Goal: Task Accomplishment & Management: Manage account settings

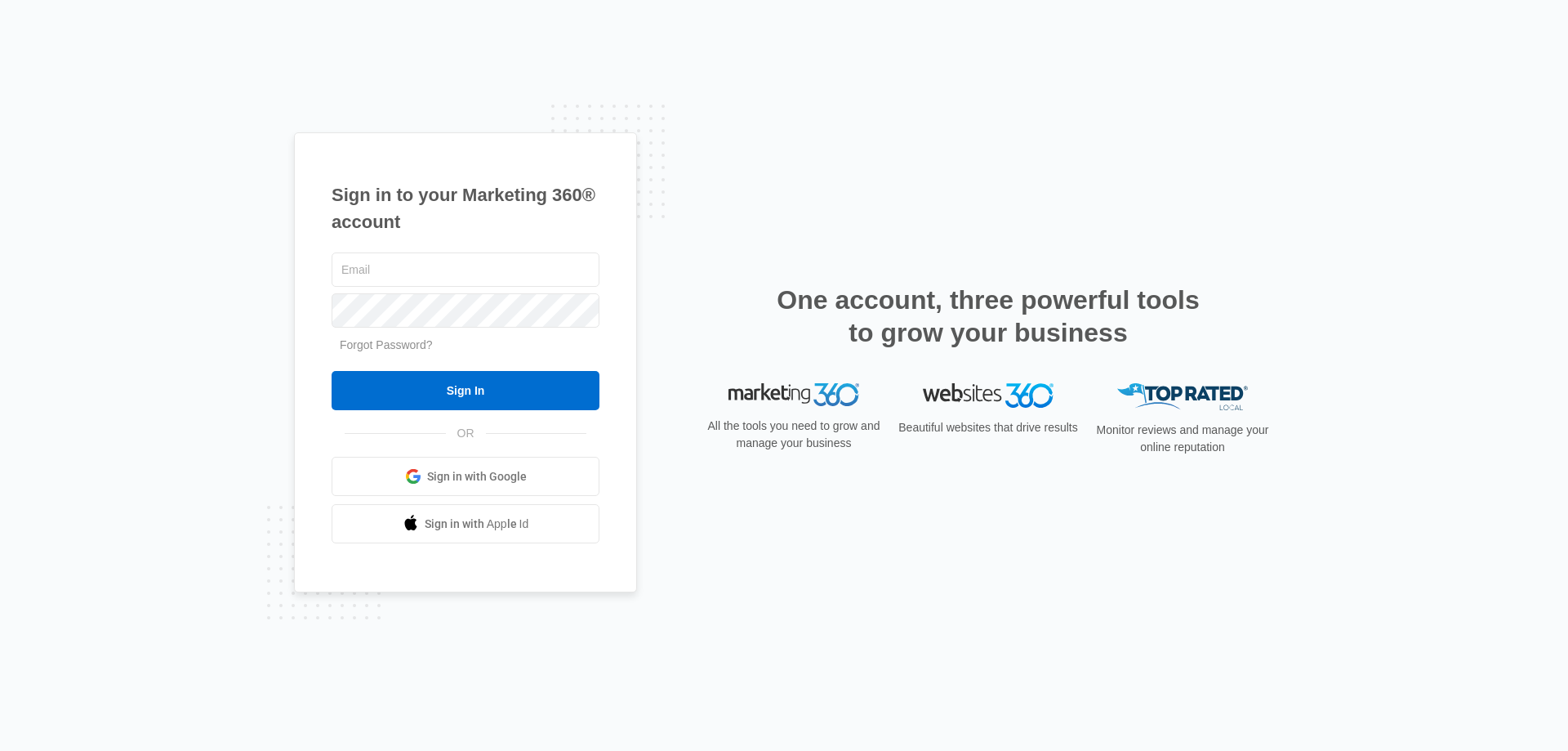
click at [936, 687] on div "Sign in to your Marketing 360® account Forgot Password? Sign In OR Sign in with…" at bounding box center [784, 376] width 1568 height 751
click at [447, 269] on input "text" at bounding box center [466, 269] width 268 height 34
type input "[EMAIL_ADDRESS][DOMAIN_NAME]"
click at [332, 371] on input "Sign In" at bounding box center [466, 390] width 268 height 39
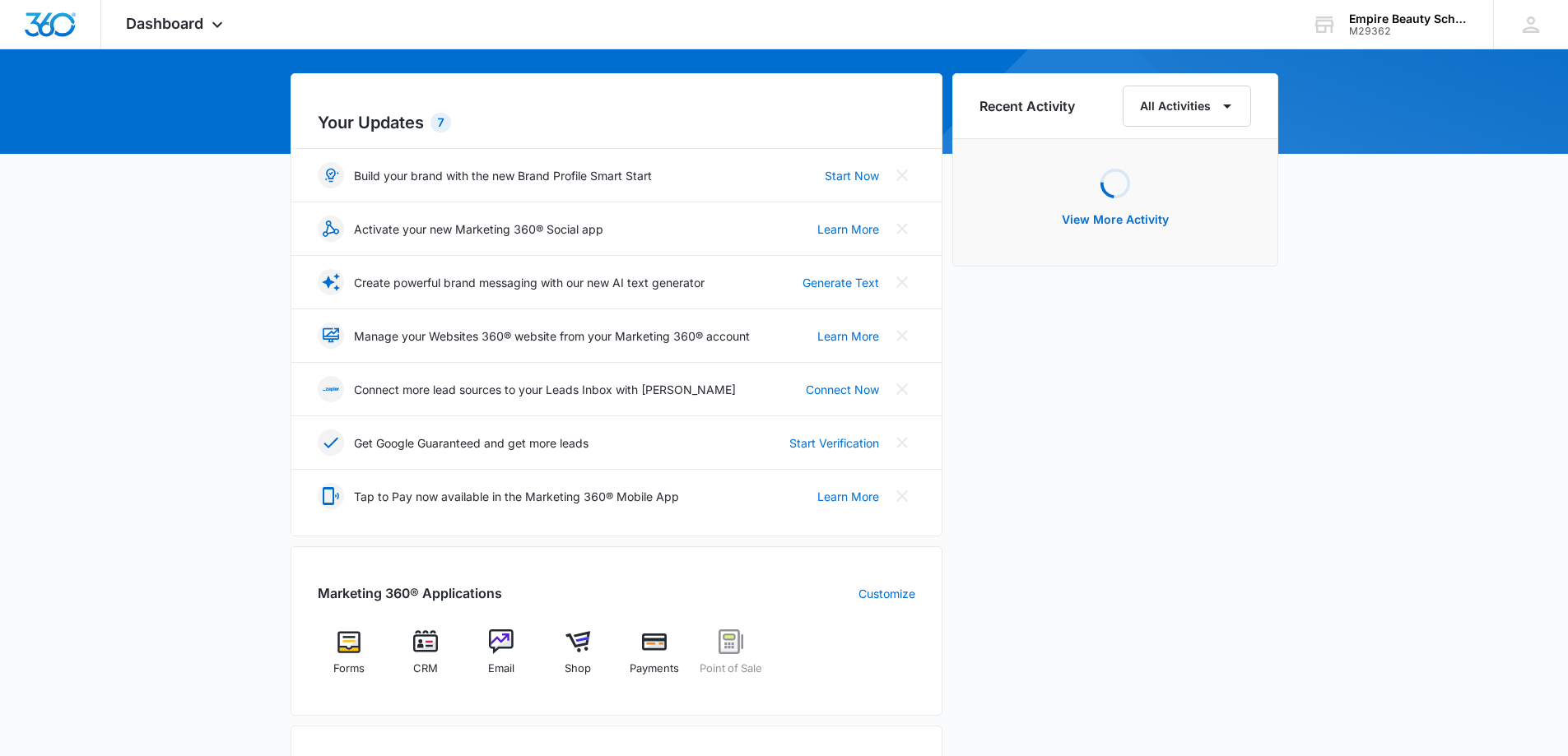
scroll to position [329, 0]
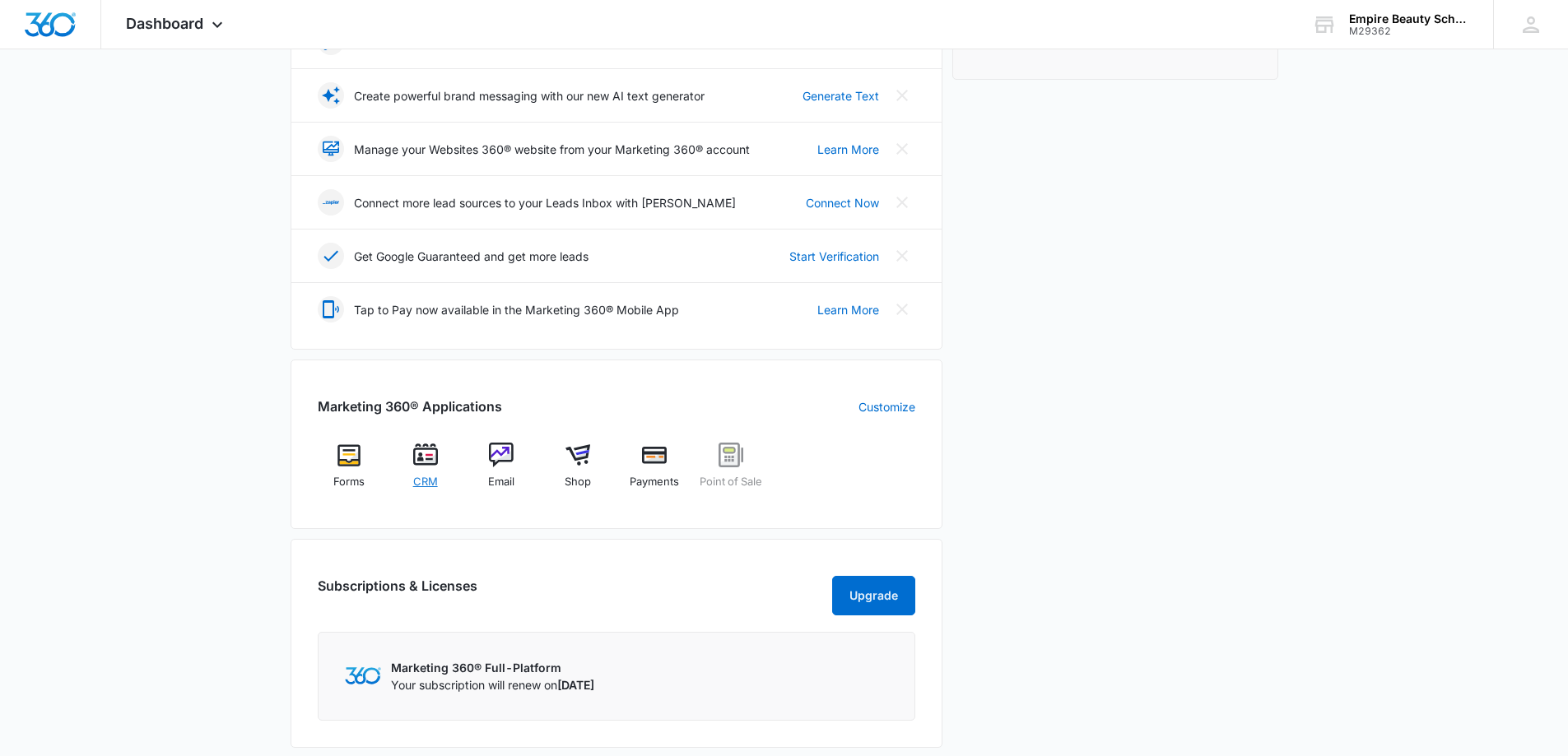
click at [423, 474] on span "CRM" at bounding box center [425, 482] width 25 height 17
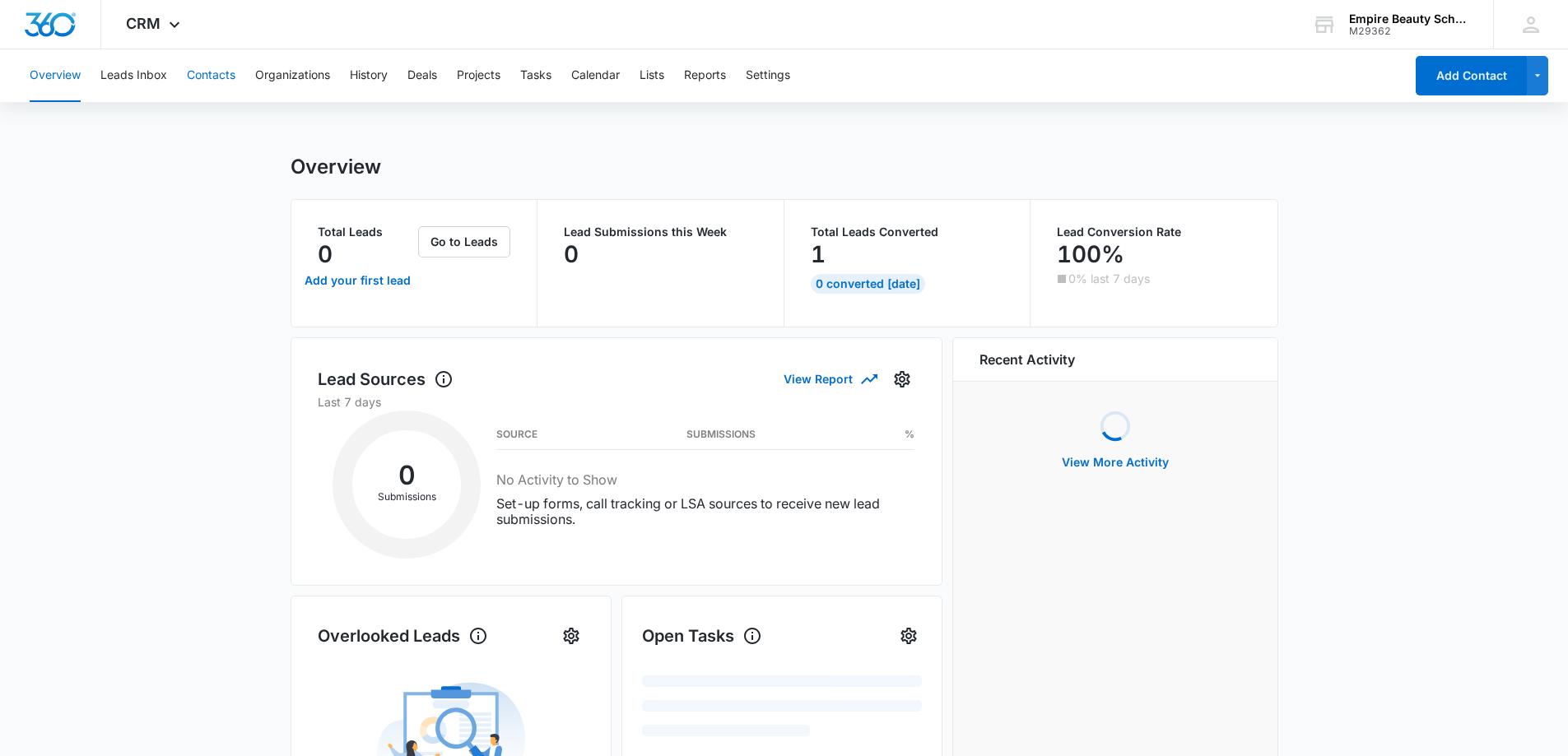
click at [210, 80] on button "Contacts" at bounding box center [210, 75] width 48 height 52
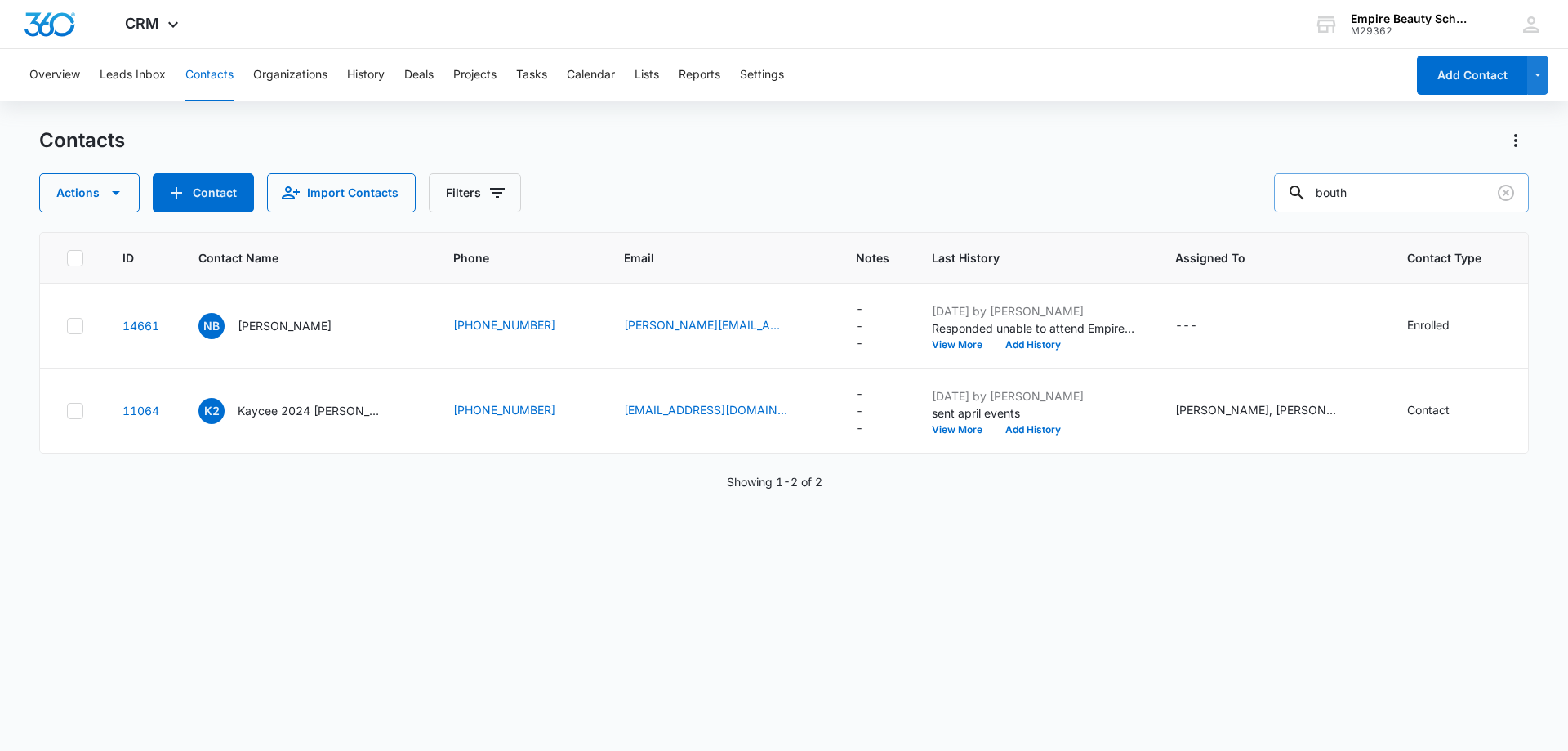
click at [1378, 196] on input "bouth" at bounding box center [1401, 192] width 255 height 39
type input "shelby"
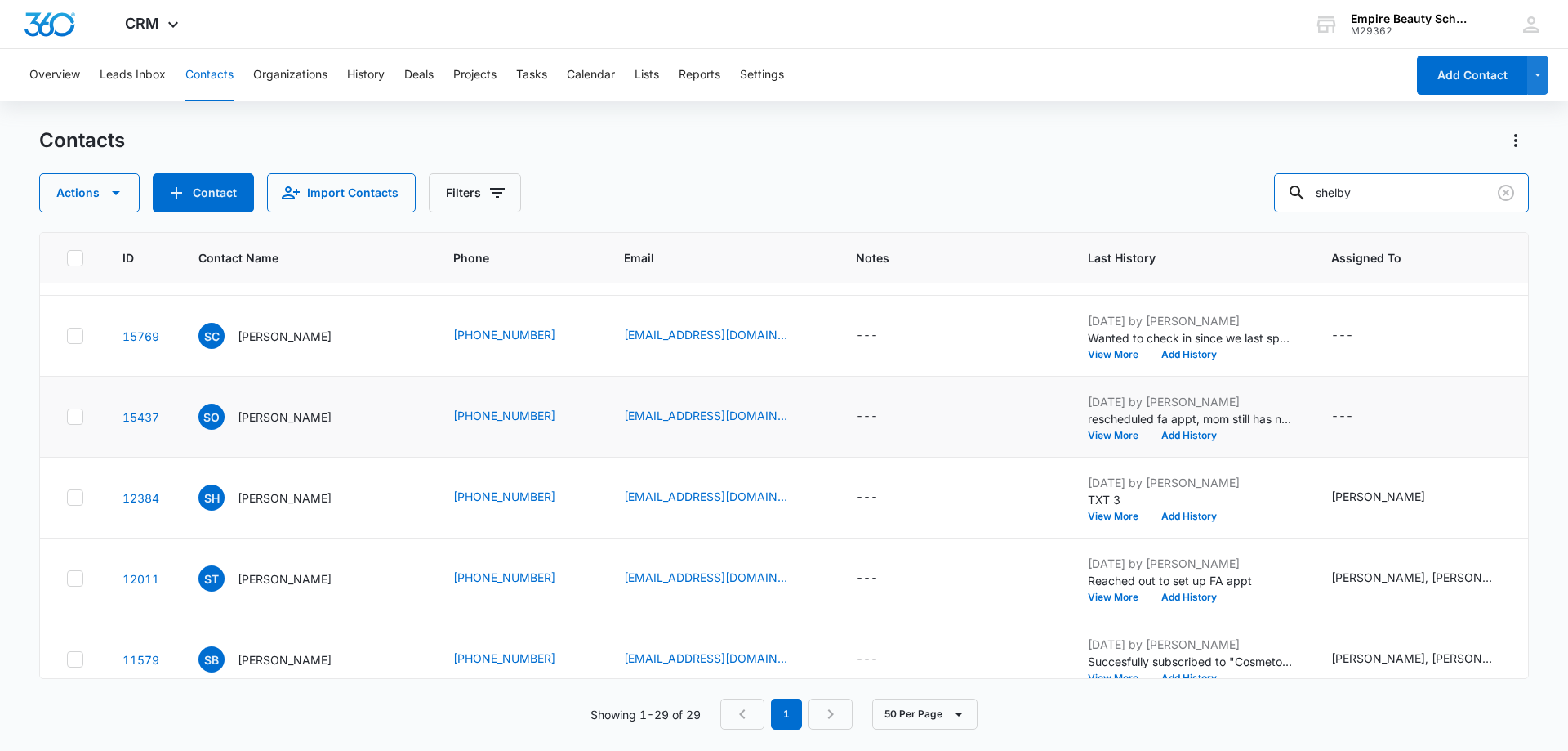
scroll to position [163, 0]
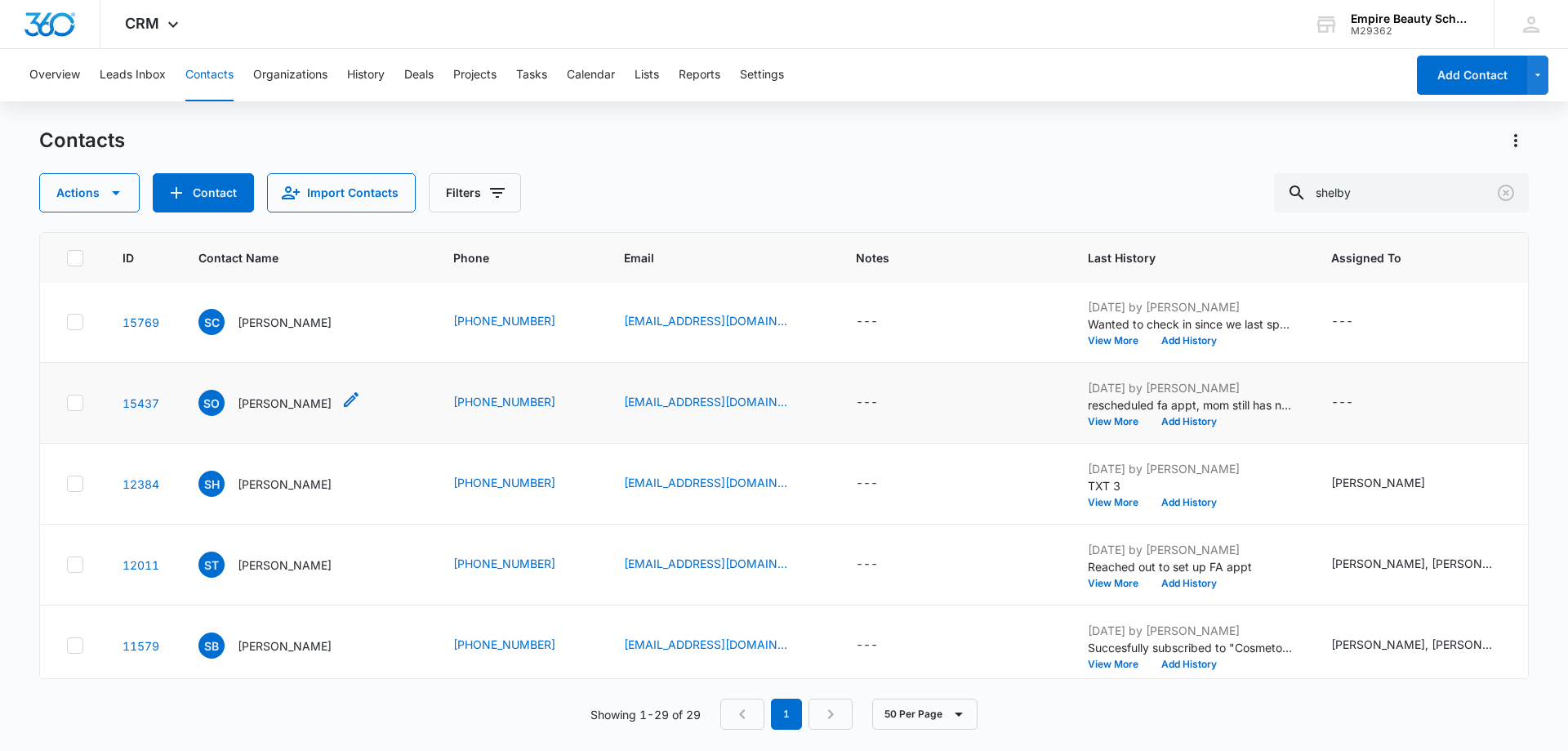
click at [276, 403] on p "[PERSON_NAME]" at bounding box center [285, 403] width 94 height 17
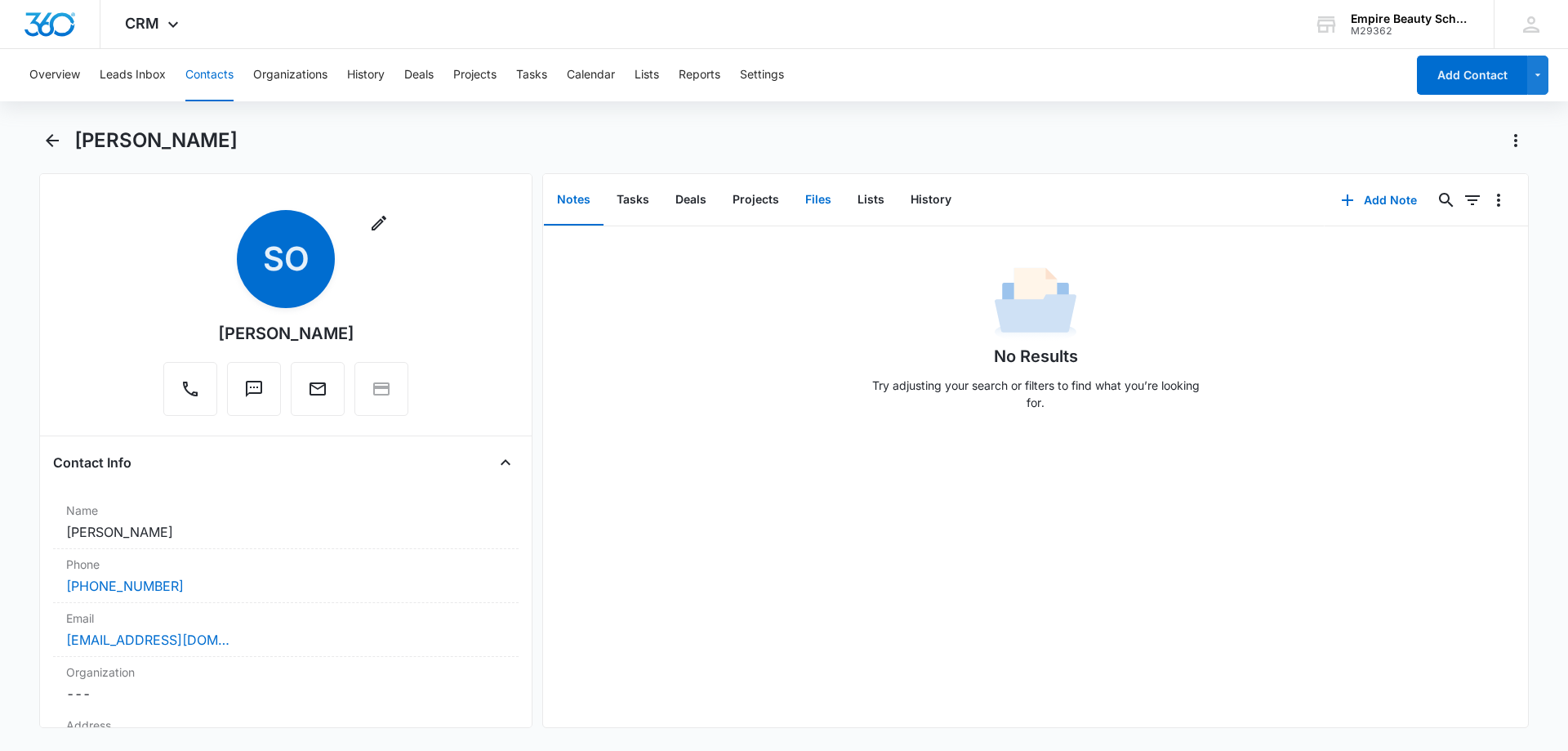
click at [818, 203] on button "Files" at bounding box center [818, 200] width 52 height 50
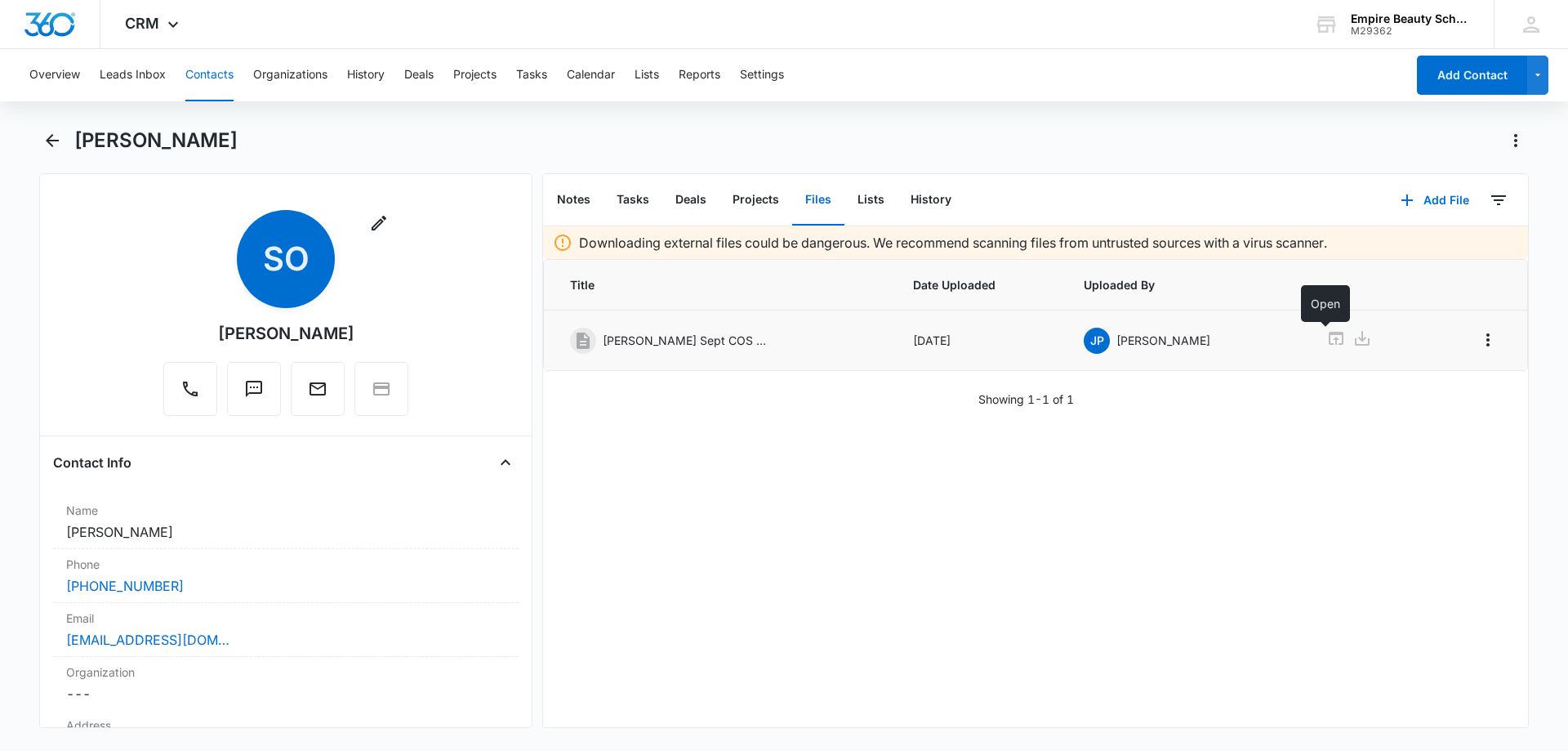
click at [1329, 335] on icon at bounding box center [1336, 338] width 15 height 13
click at [73, 139] on div "[PERSON_NAME]" at bounding box center [784, 150] width 1490 height 46
click at [60, 142] on icon "Back" at bounding box center [52, 140] width 20 height 20
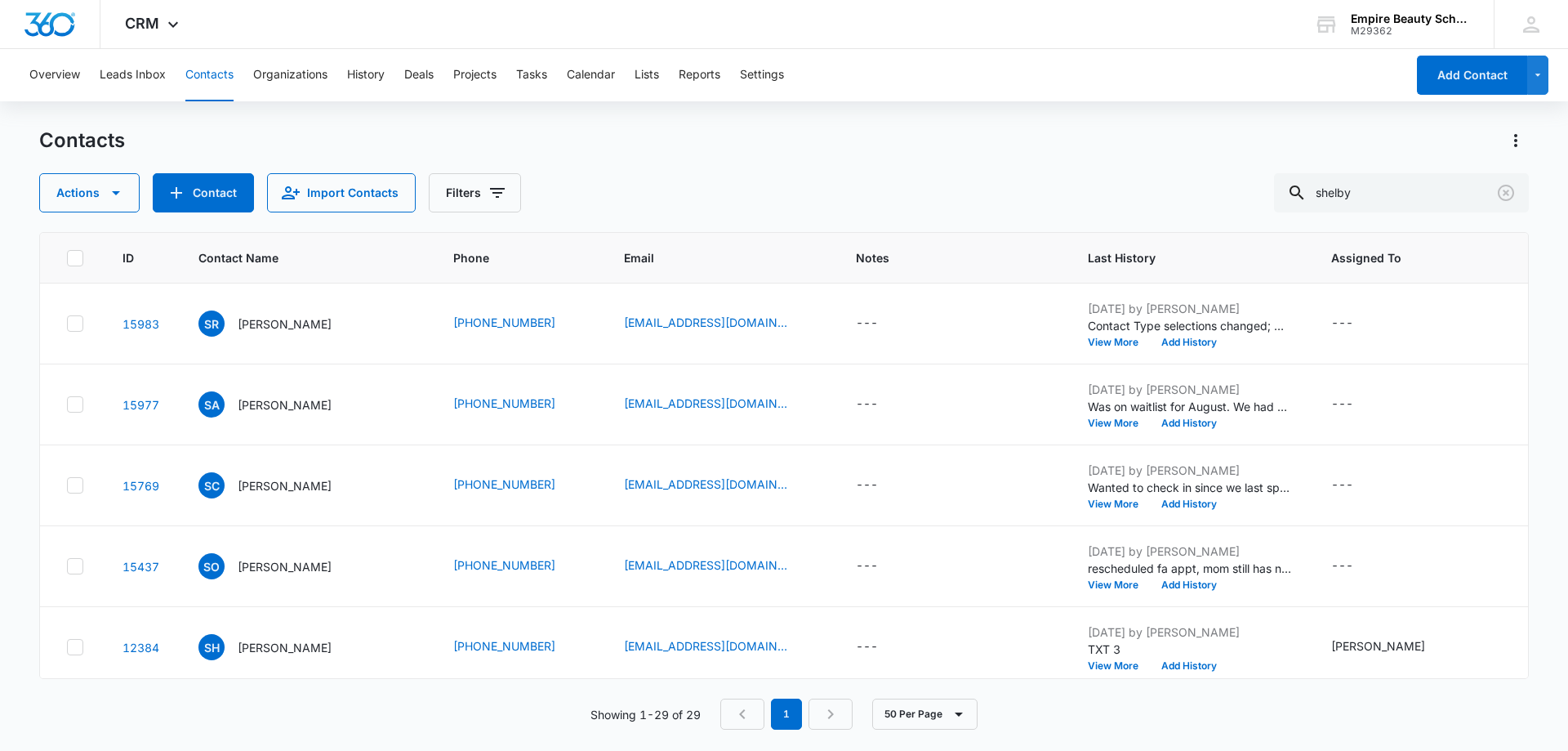
scroll to position [163, 0]
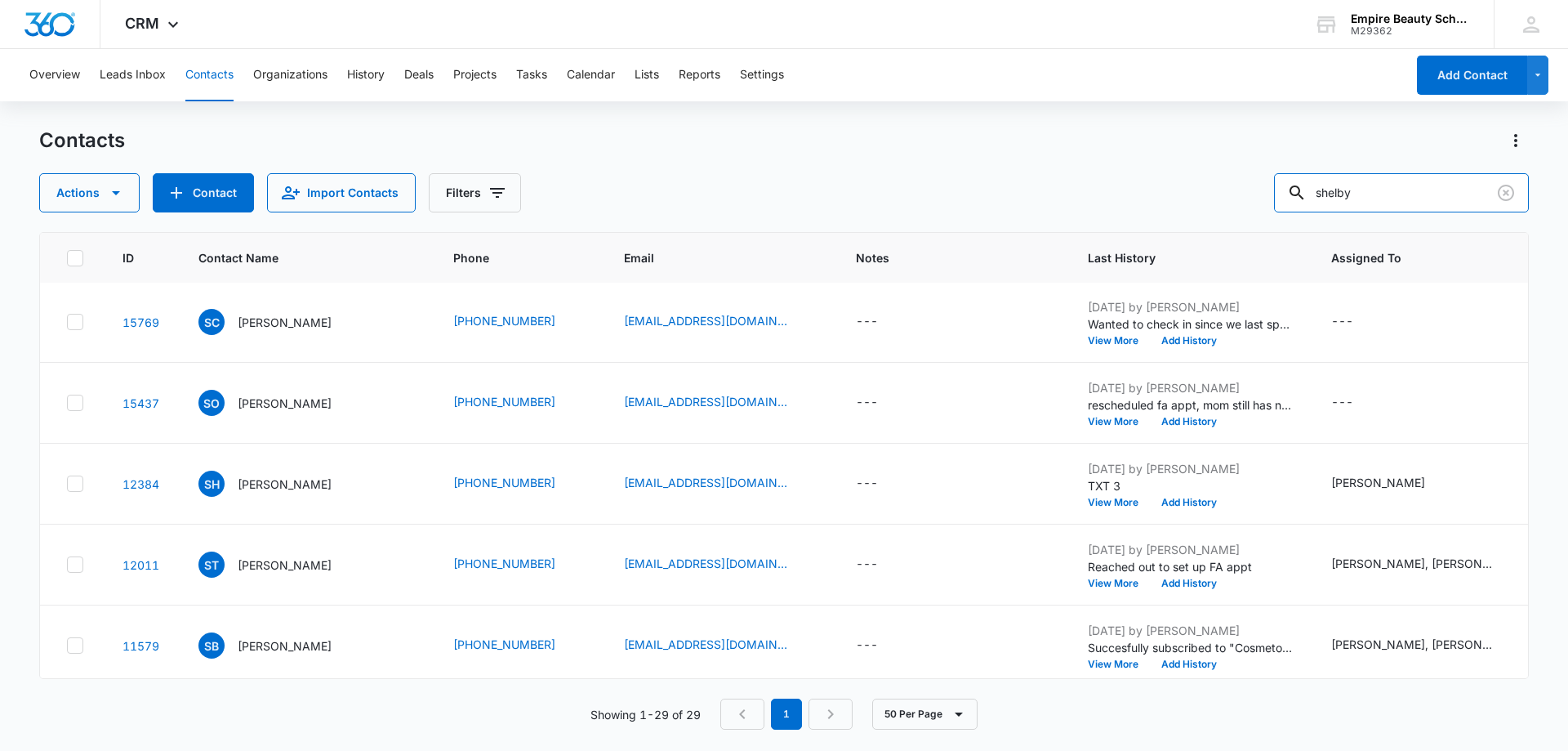
drag, startPoint x: 1371, startPoint y: 195, endPoint x: 1242, endPoint y: 191, distance: 129.1
click at [1251, 193] on div "Actions Contact Import Contacts Filters shelby" at bounding box center [784, 192] width 1490 height 39
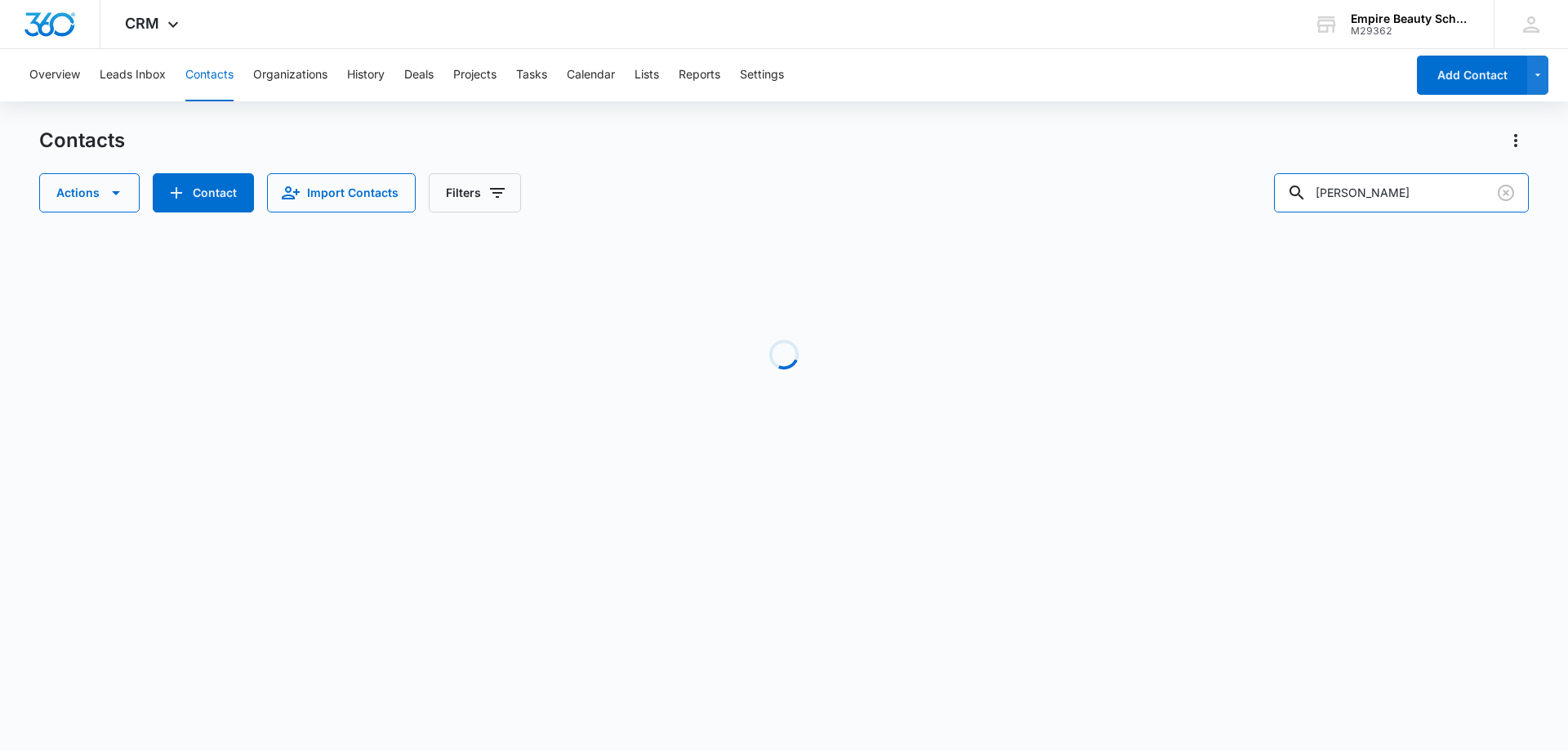
scroll to position [0, 0]
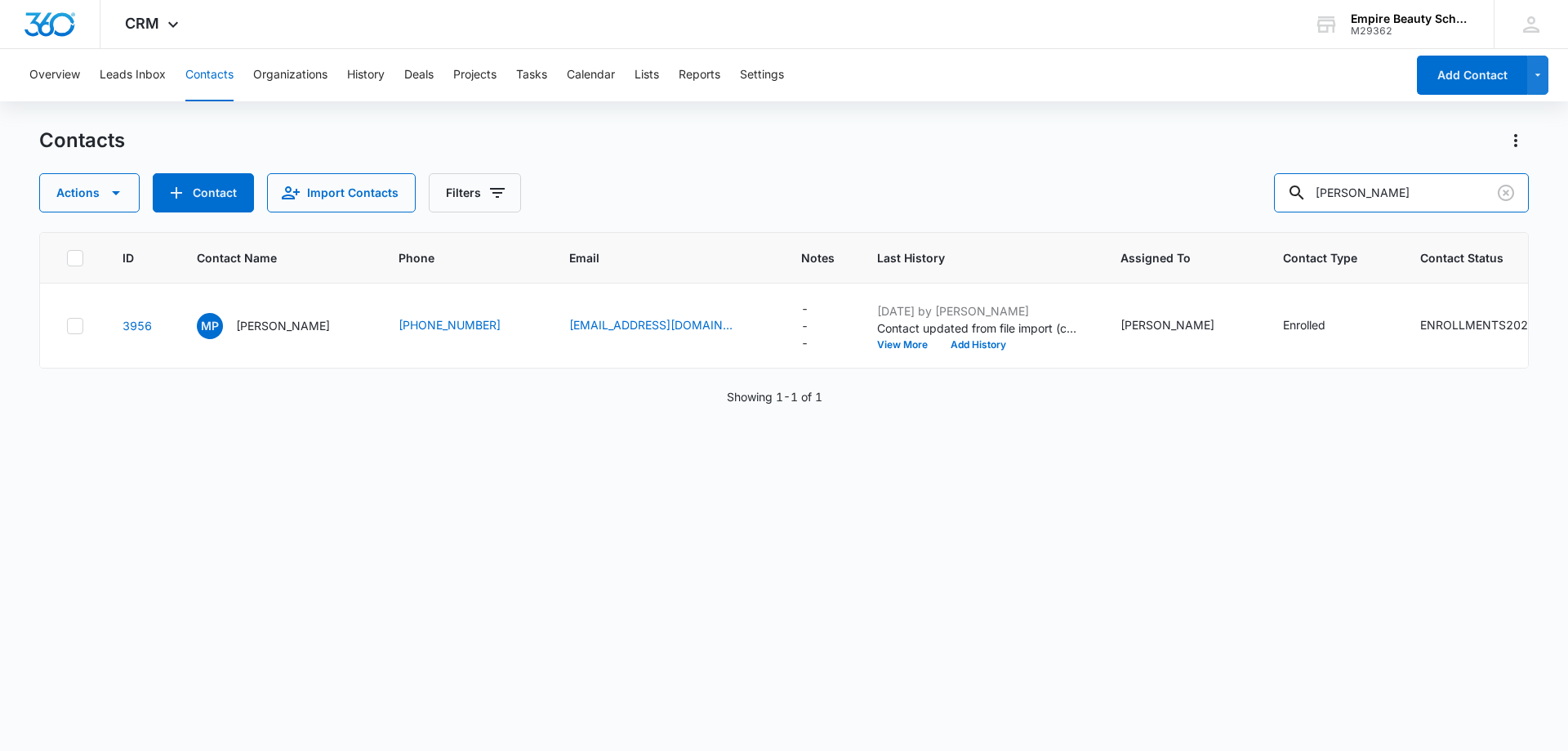
click at [1208, 196] on div "Actions Contact Import Contacts Filters [PERSON_NAME]" at bounding box center [784, 192] width 1490 height 39
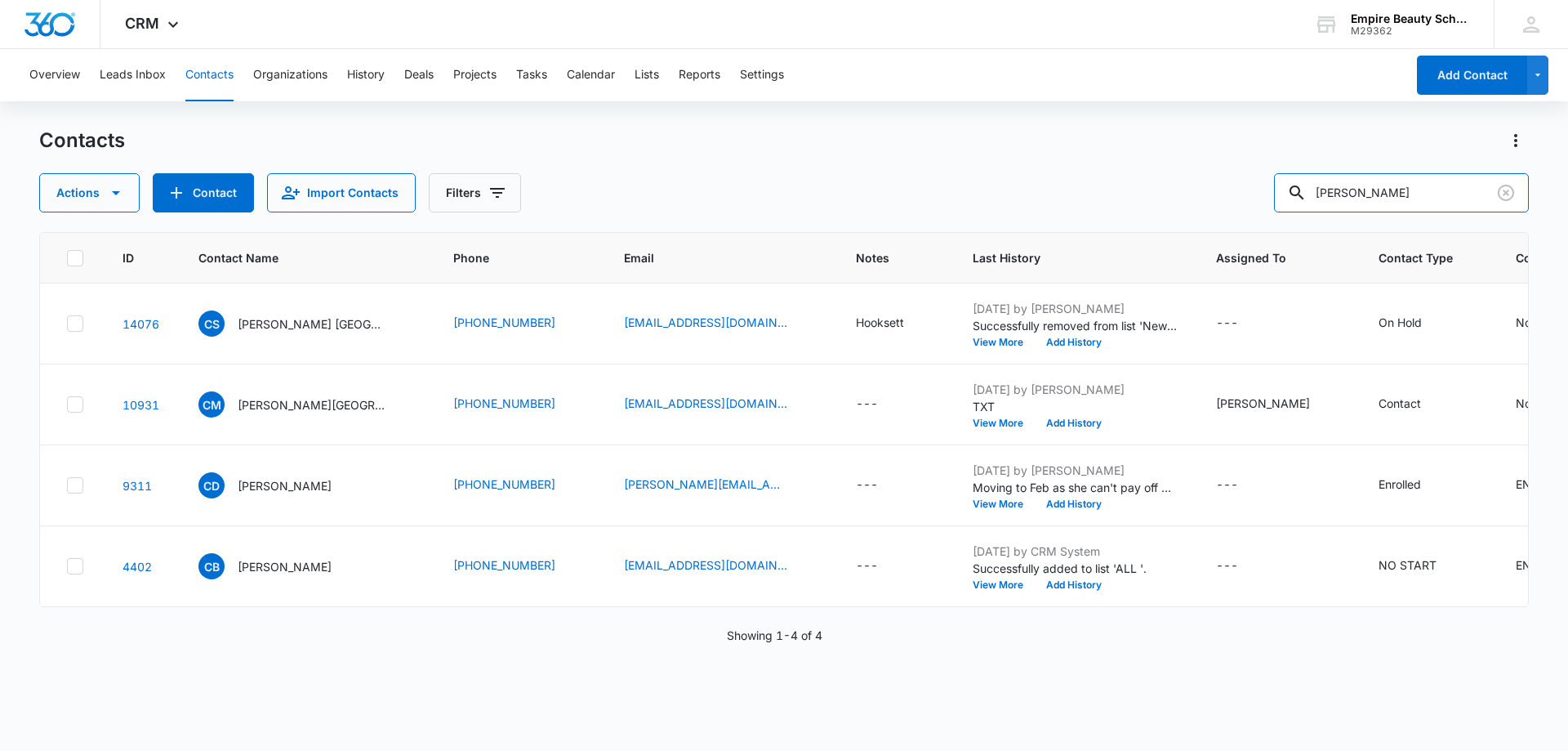
drag, startPoint x: 1280, startPoint y: 193, endPoint x: 1203, endPoint y: 191, distance: 77.0
click at [1203, 191] on div "Actions Contact Import Contacts Filters [PERSON_NAME]" at bounding box center [784, 192] width 1490 height 39
type input "[PERSON_NAME]"
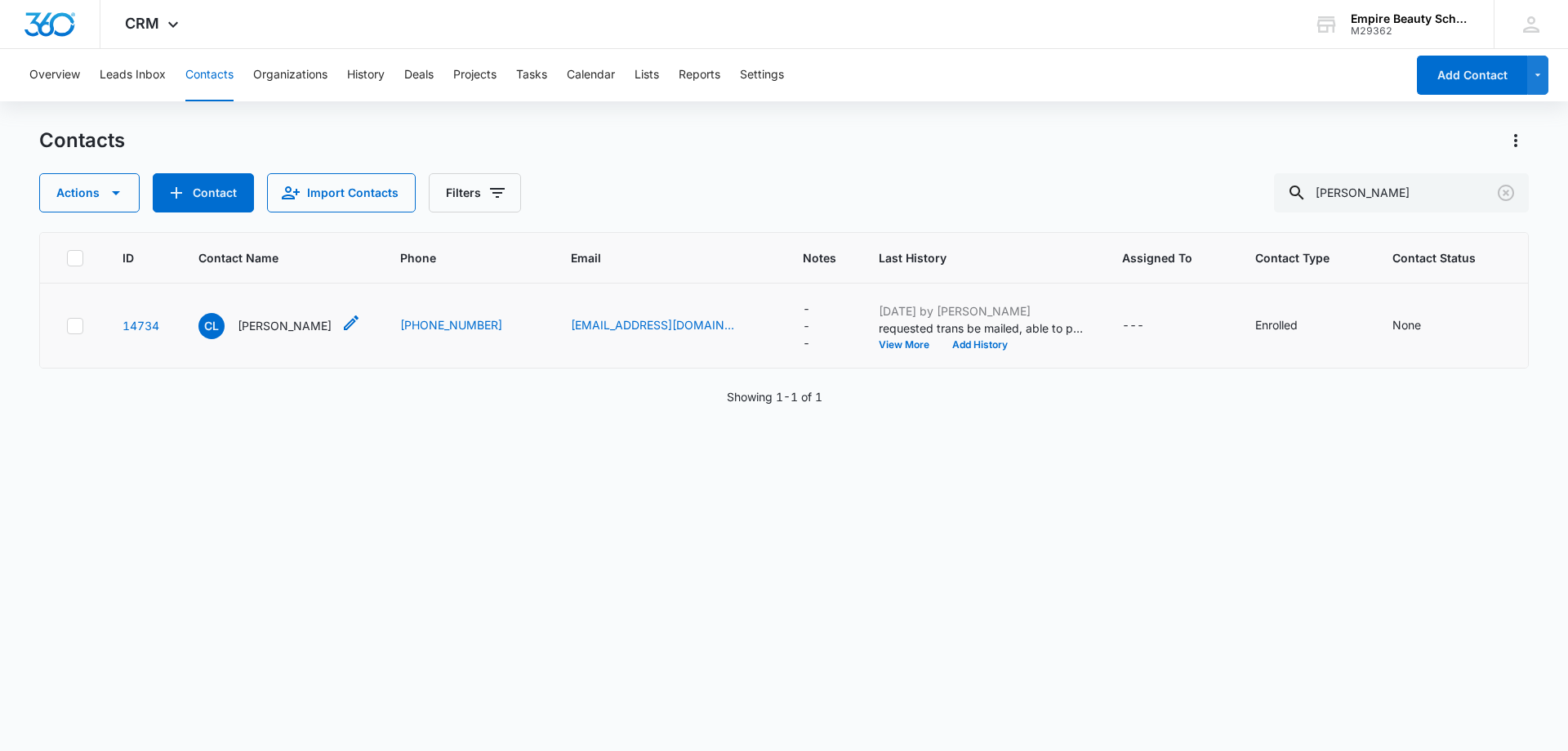
click at [280, 328] on p "[PERSON_NAME]" at bounding box center [285, 326] width 94 height 17
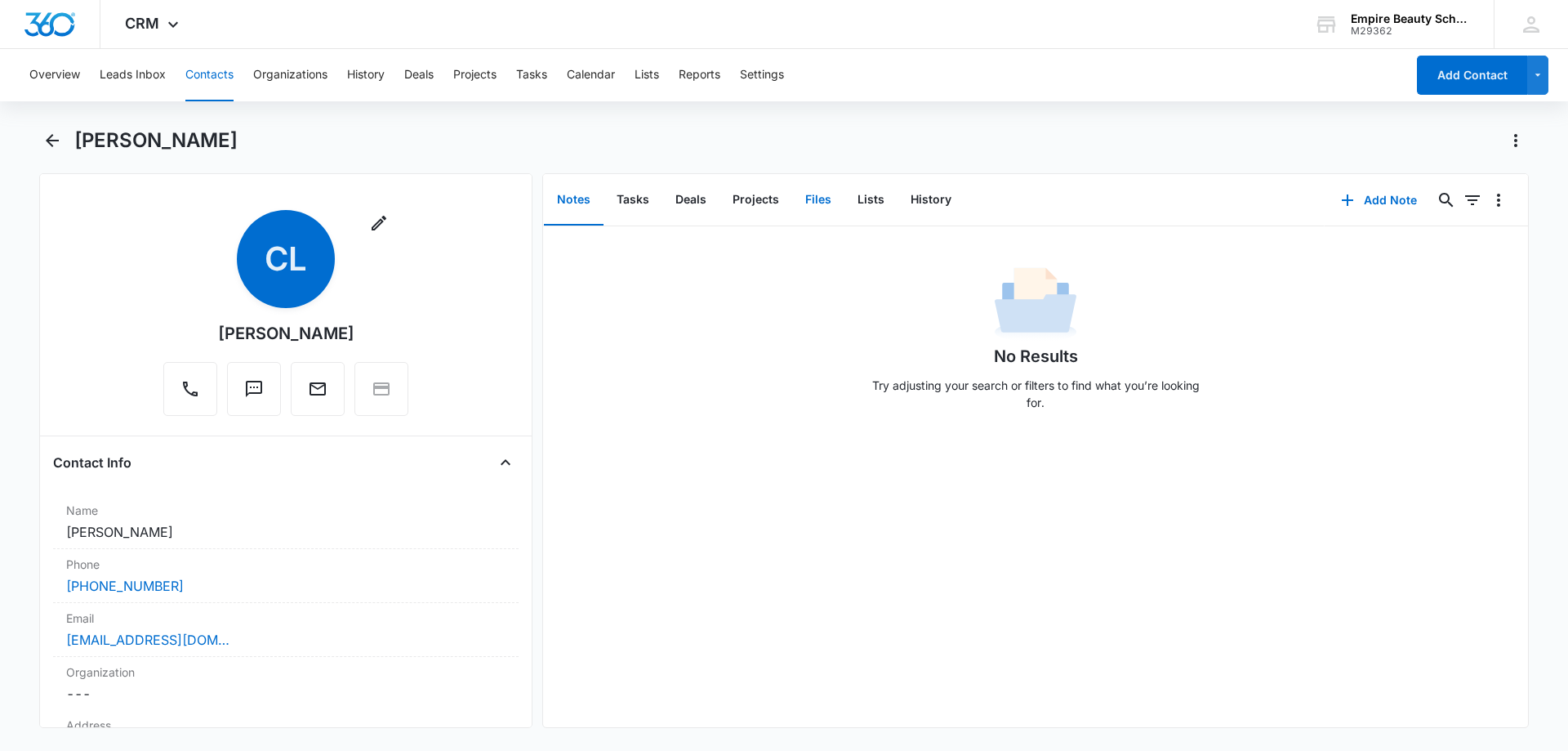
click at [812, 194] on button "Files" at bounding box center [818, 200] width 52 height 50
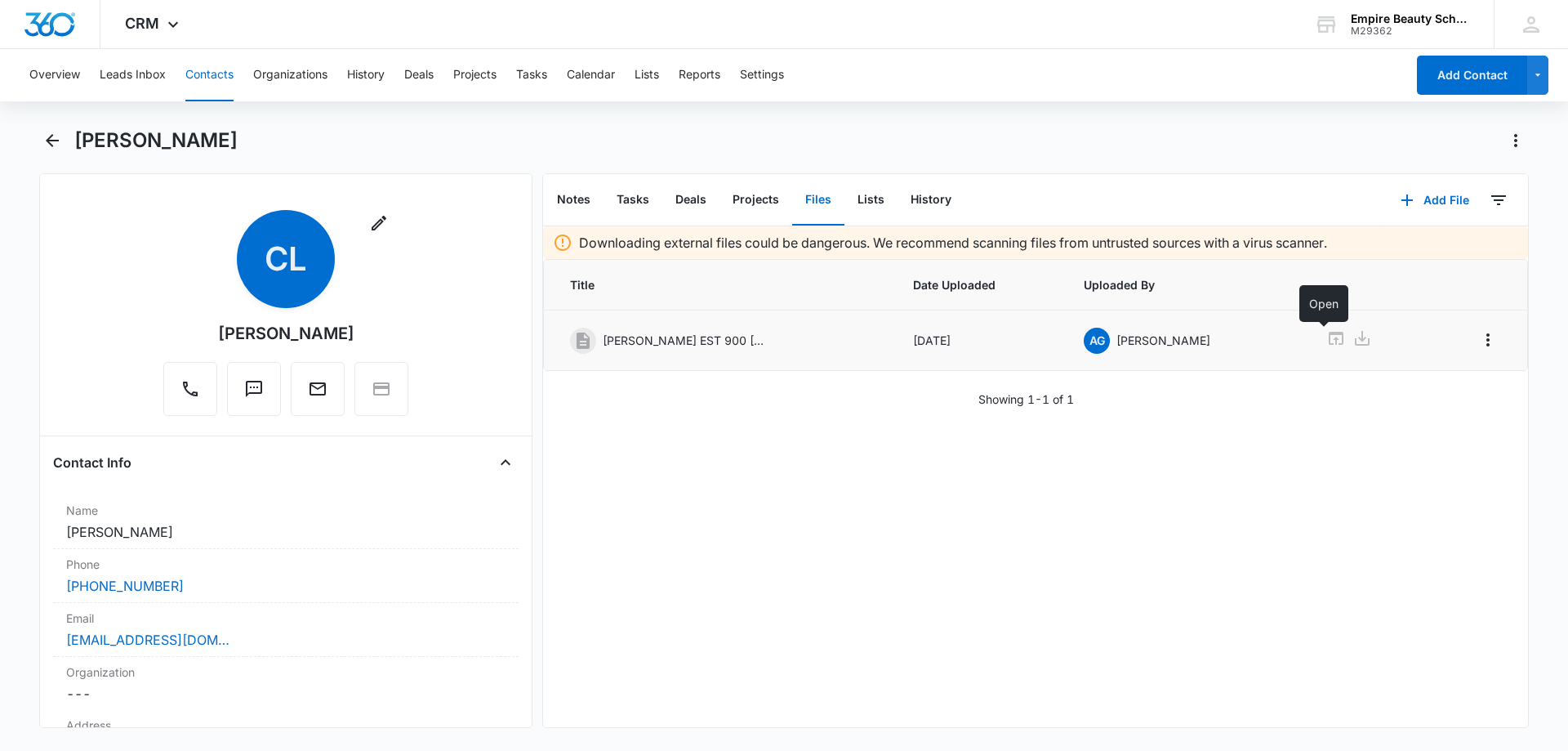
click at [1329, 338] on icon at bounding box center [1336, 338] width 15 height 13
